Goal: Information Seeking & Learning: Learn about a topic

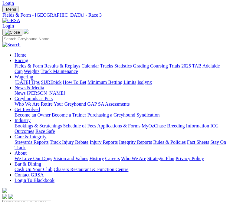
scroll to position [14, 0]
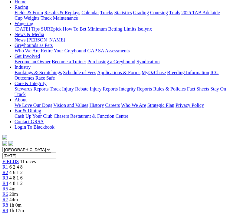
scroll to position [71, 0]
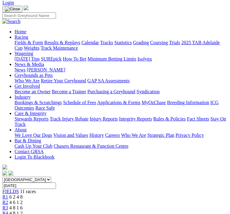
scroll to position [15, 0]
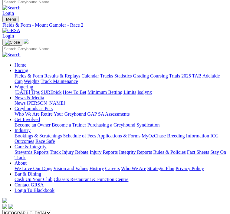
scroll to position [3, 0]
